Goal: Task Accomplishment & Management: Use online tool/utility

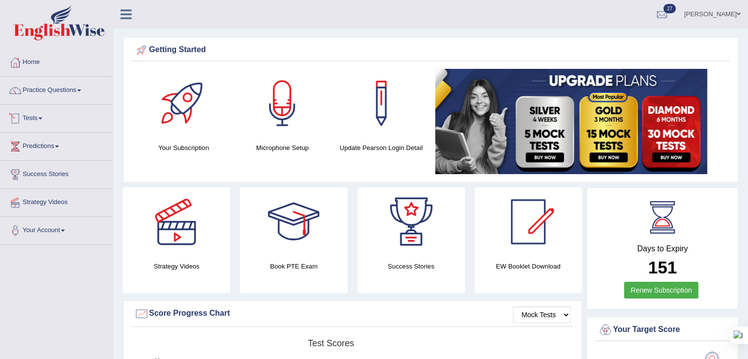
click at [32, 121] on link "Tests" at bounding box center [56, 117] width 112 height 25
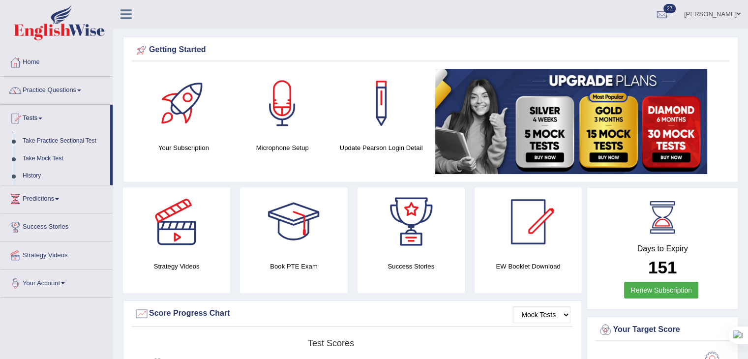
click at [35, 140] on link "Take Practice Sectional Test" at bounding box center [64, 141] width 92 height 18
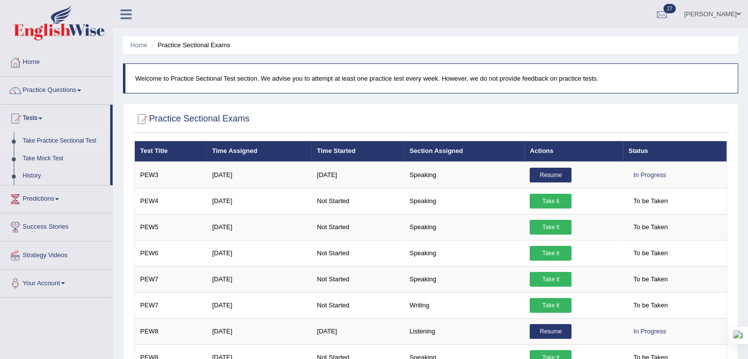
click at [37, 141] on link "Take Practice Sectional Test" at bounding box center [64, 141] width 92 height 18
click at [41, 159] on link "Take Mock Test" at bounding box center [64, 159] width 92 height 18
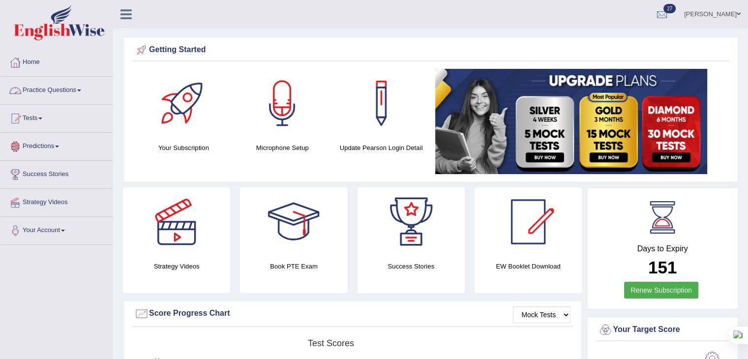
click at [35, 91] on link "Practice Questions" at bounding box center [56, 89] width 112 height 25
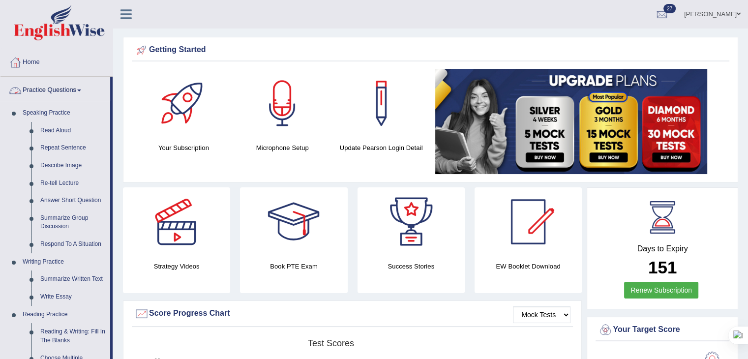
click at [58, 90] on link "Practice Questions" at bounding box center [55, 89] width 110 height 25
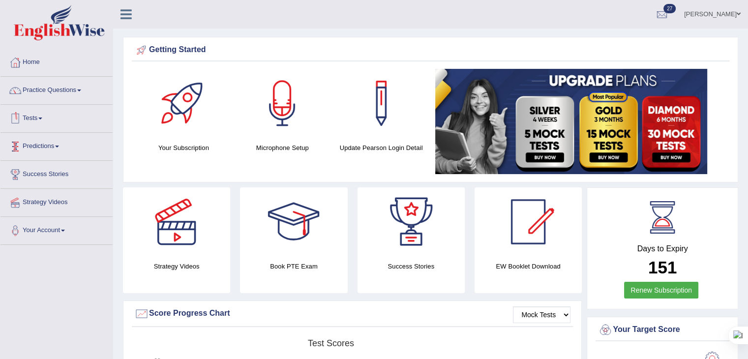
click at [40, 121] on link "Tests" at bounding box center [56, 117] width 112 height 25
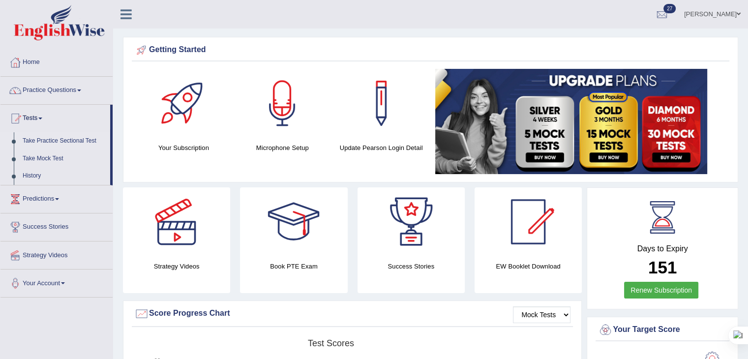
click at [45, 140] on link "Take Practice Sectional Test" at bounding box center [64, 141] width 92 height 18
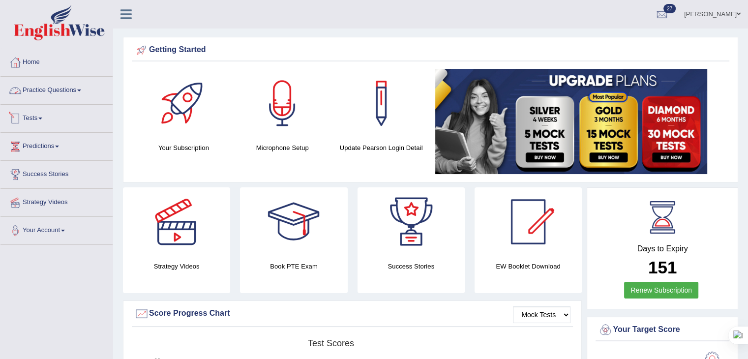
click at [30, 118] on link "Tests" at bounding box center [56, 117] width 112 height 25
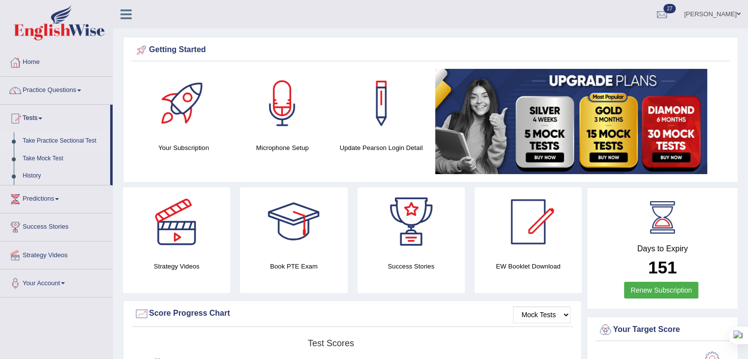
click at [48, 135] on link "Take Practice Sectional Test" at bounding box center [64, 141] width 92 height 18
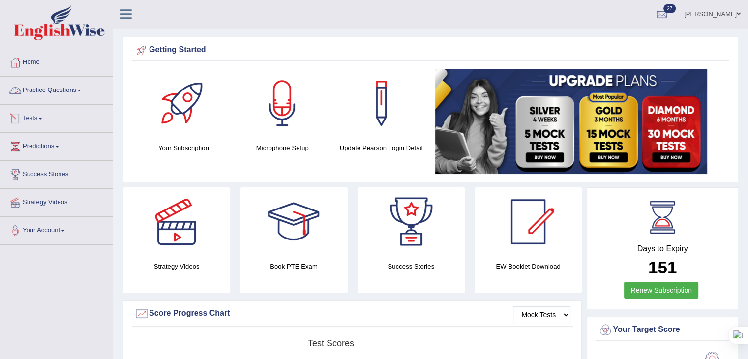
click at [37, 120] on link "Tests" at bounding box center [56, 117] width 112 height 25
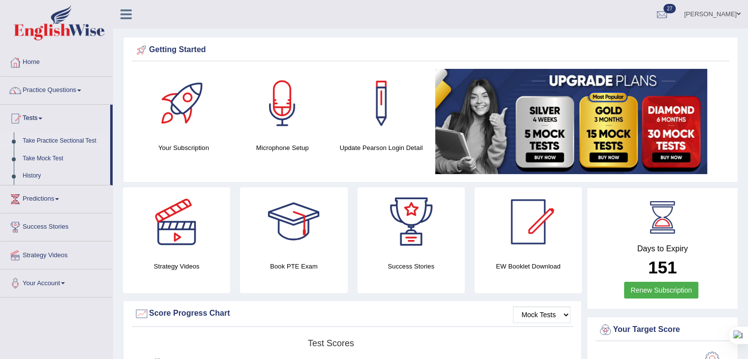
click at [37, 142] on link "Take Practice Sectional Test" at bounding box center [64, 141] width 92 height 18
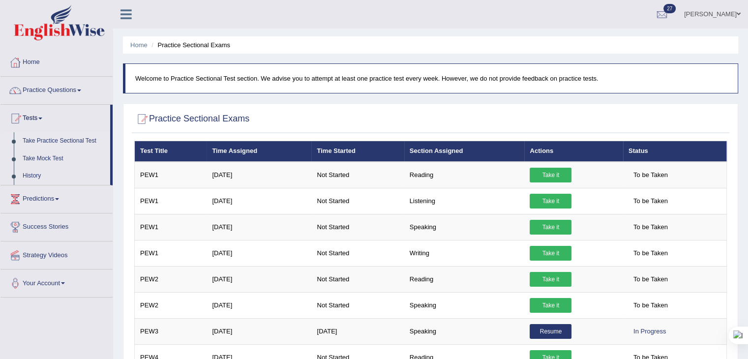
click at [722, 7] on link "[PERSON_NAME]" at bounding box center [712, 13] width 71 height 26
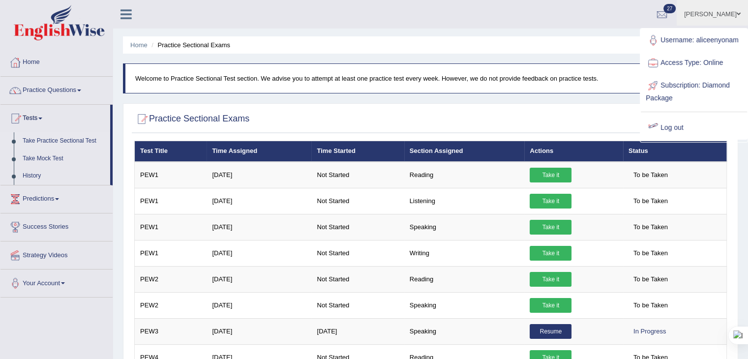
click at [670, 127] on link "Log out" at bounding box center [694, 128] width 106 height 23
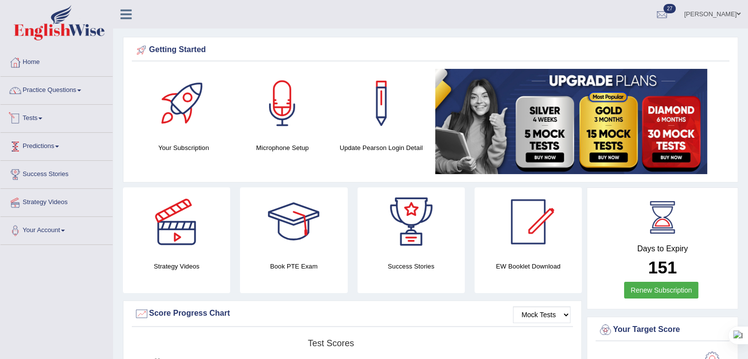
click at [32, 113] on link "Tests" at bounding box center [56, 117] width 112 height 25
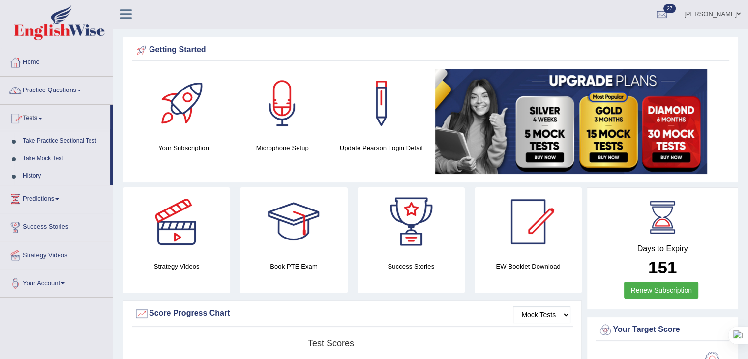
click at [34, 141] on link "Take Practice Sectional Test" at bounding box center [64, 141] width 92 height 18
